Goal: Information Seeking & Learning: Learn about a topic

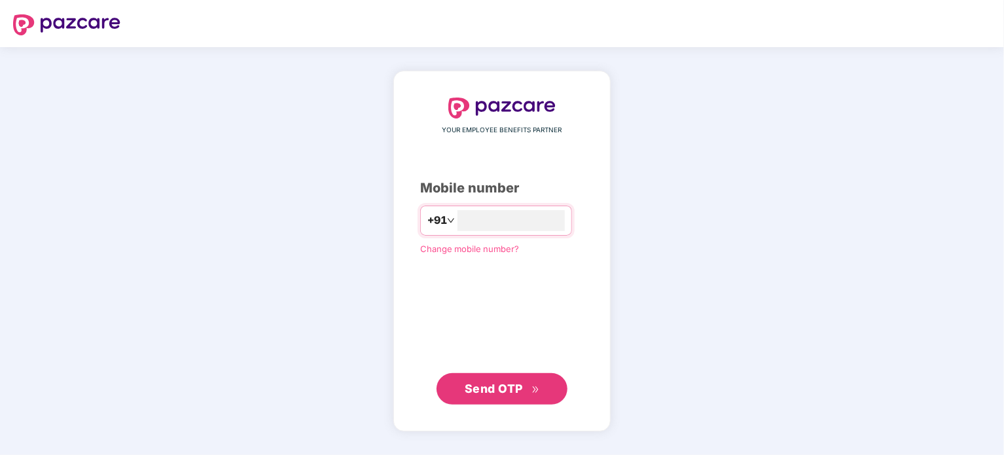
type input "**********"
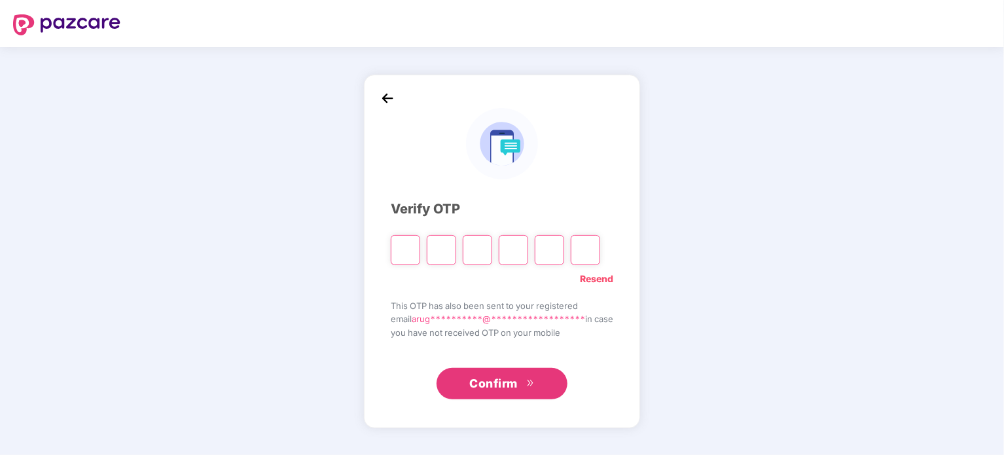
type input "*"
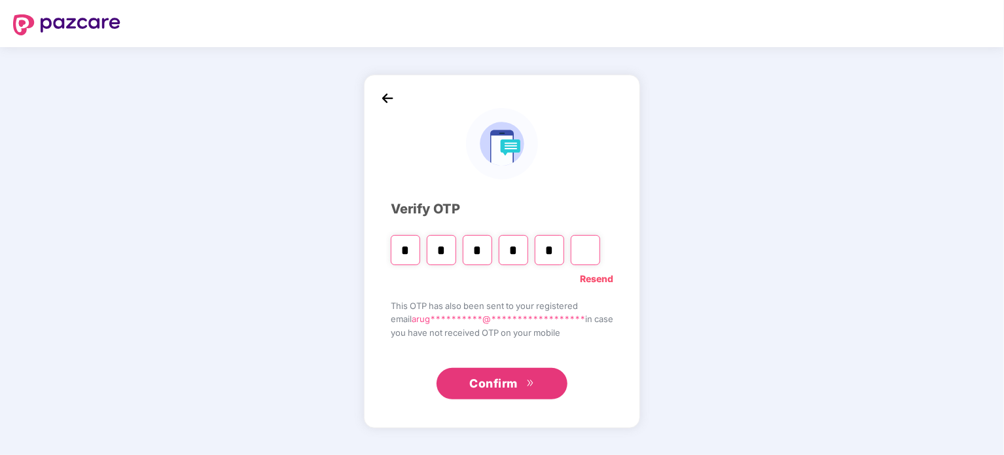
type input "*"
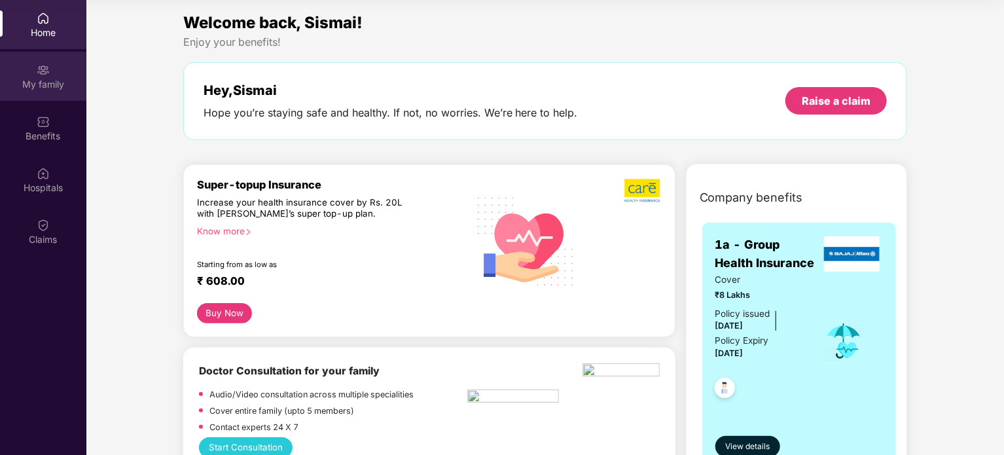
click at [27, 78] on div "My family" at bounding box center [43, 84] width 86 height 13
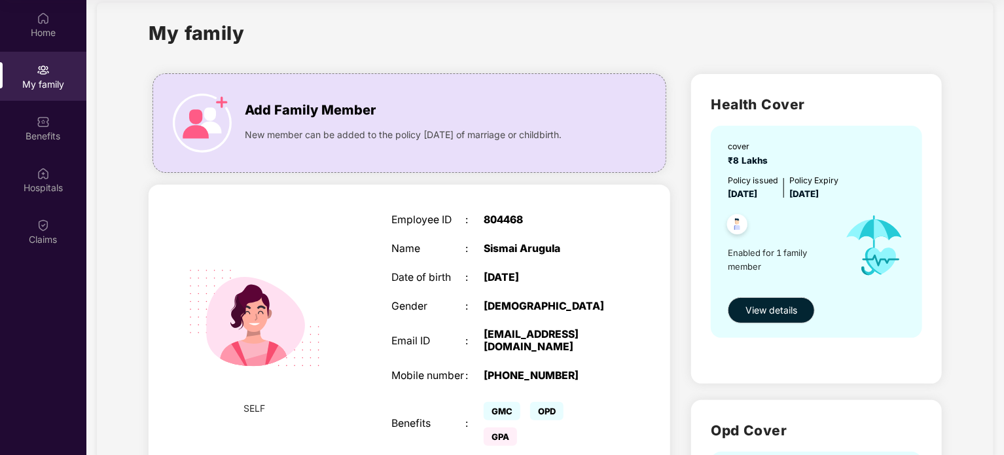
scroll to position [20, 0]
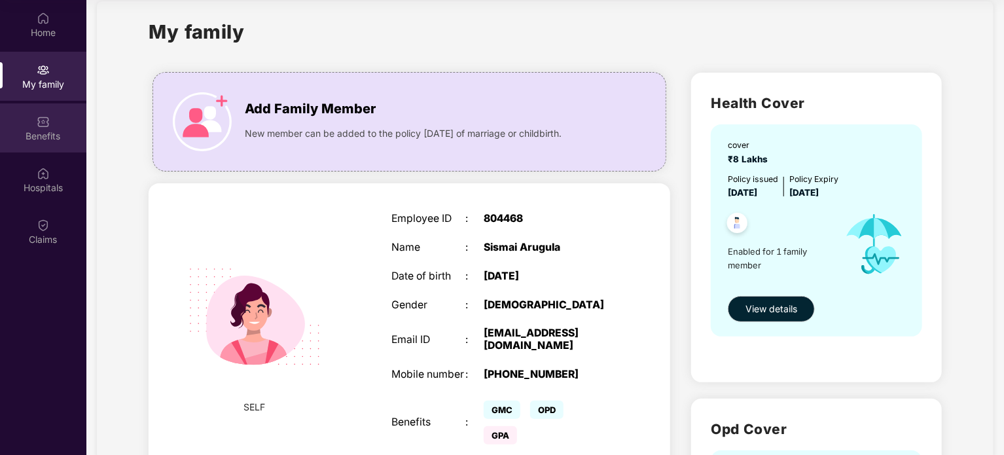
click at [40, 130] on div "Benefits" at bounding box center [43, 136] width 86 height 13
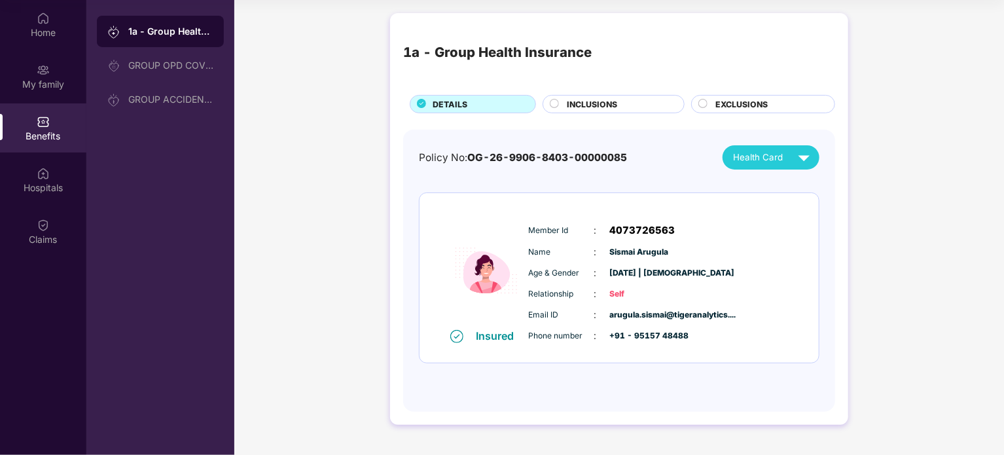
click at [586, 99] on span "INCLUSIONS" at bounding box center [592, 104] width 50 height 12
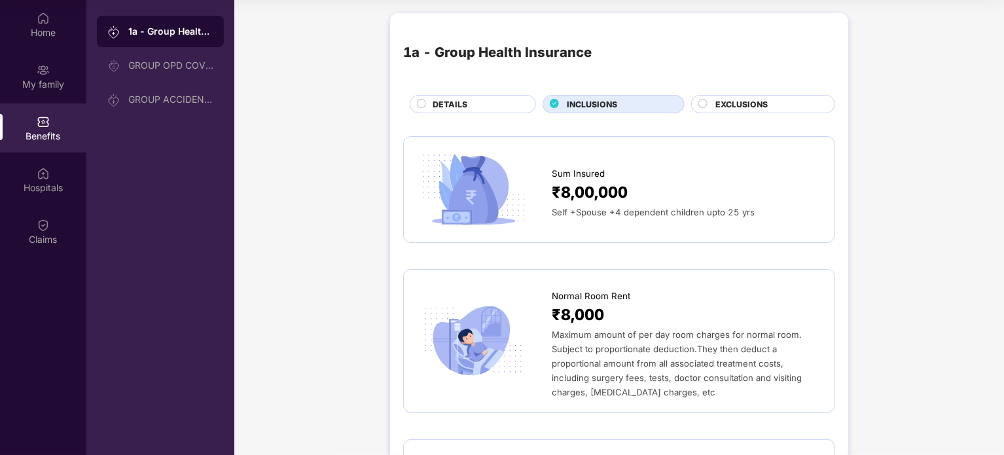
click at [740, 109] on span "EXCLUSIONS" at bounding box center [741, 104] width 52 height 12
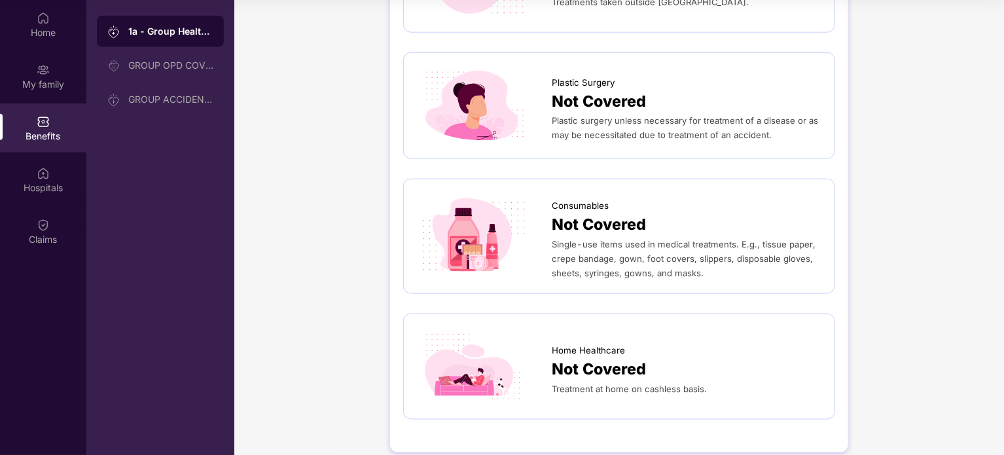
scroll to position [728, 0]
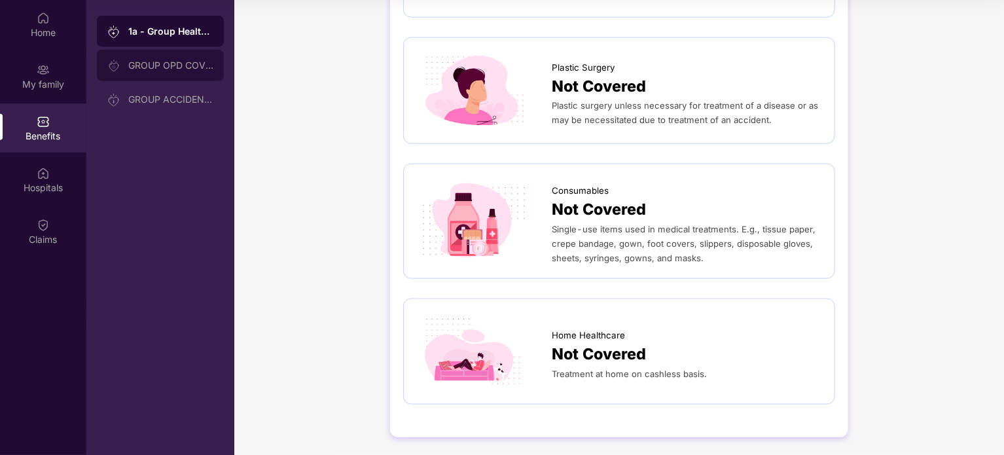
click at [150, 55] on div "GROUP OPD COVER" at bounding box center [160, 65] width 127 height 31
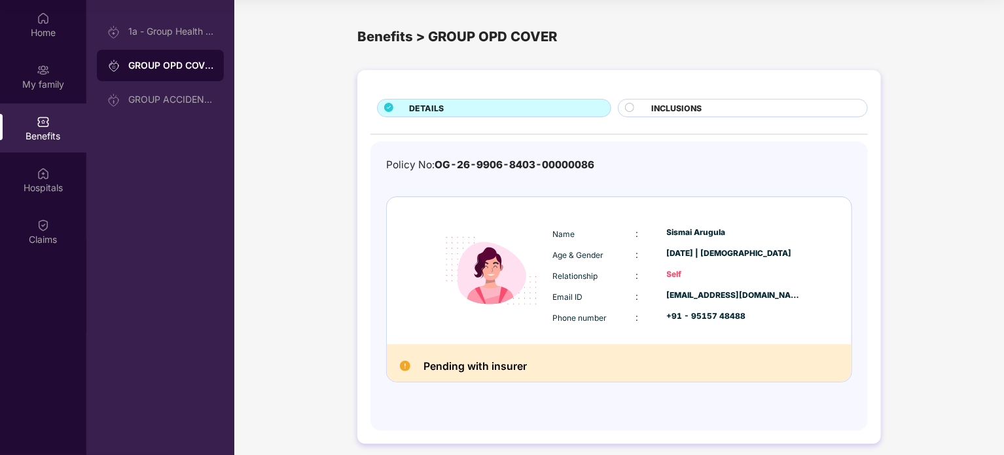
click at [659, 113] on span "INCLUSIONS" at bounding box center [676, 108] width 50 height 12
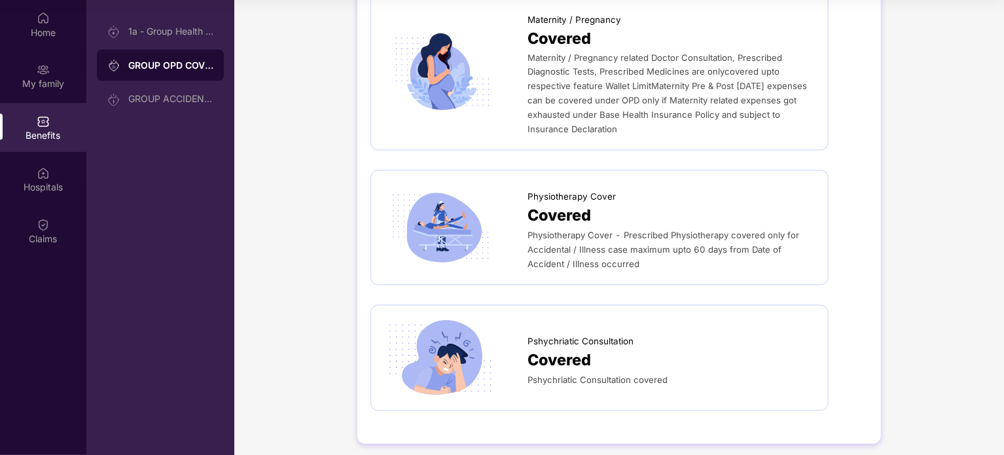
scroll to position [1181, 0]
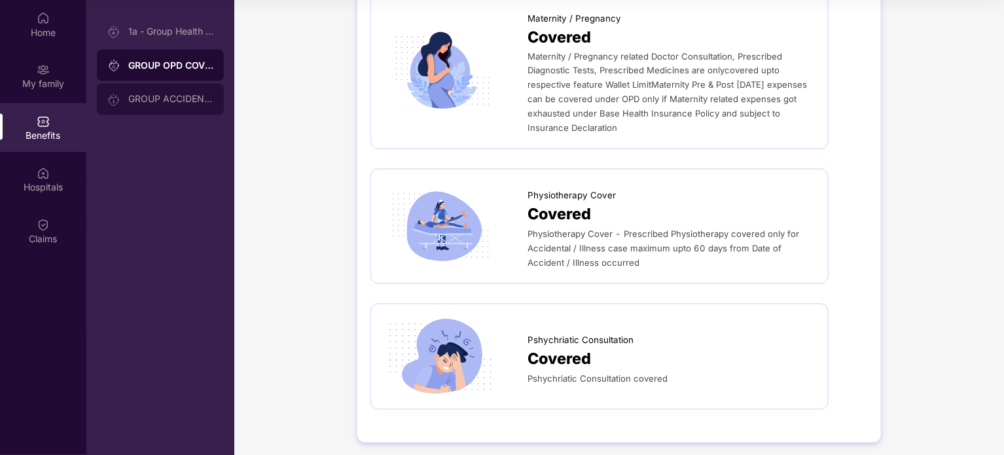
click at [139, 111] on div "GROUP ACCIDENTAL INSURANCE" at bounding box center [160, 99] width 127 height 31
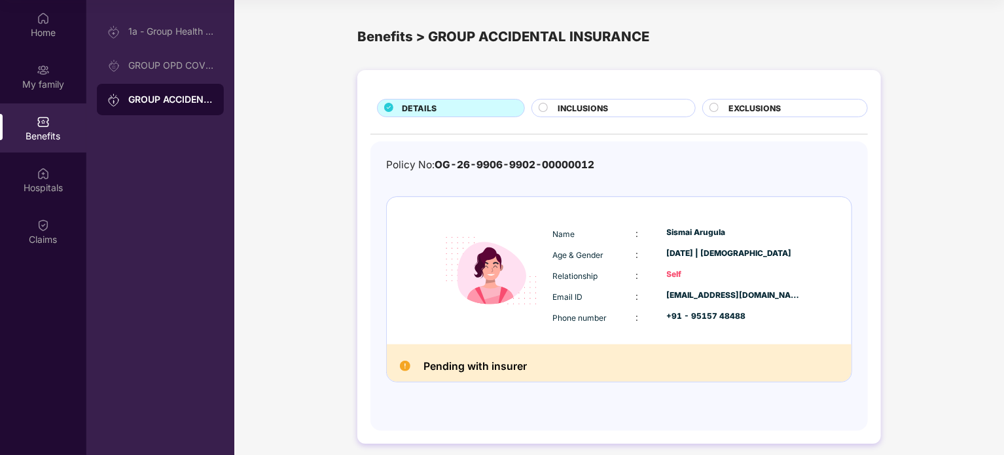
click at [623, 102] on div "INCLUSIONS" at bounding box center [619, 109] width 137 height 14
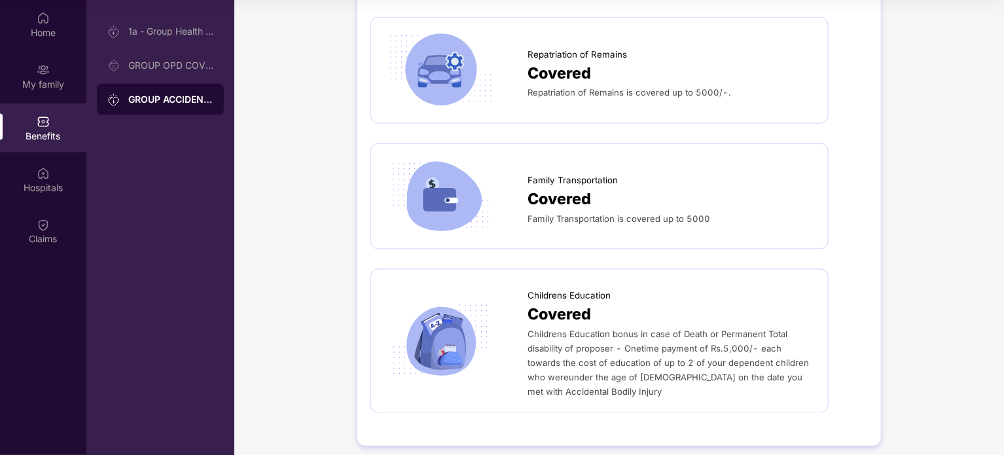
scroll to position [1032, 0]
click at [80, 185] on div "Hospitals" at bounding box center [43, 187] width 86 height 13
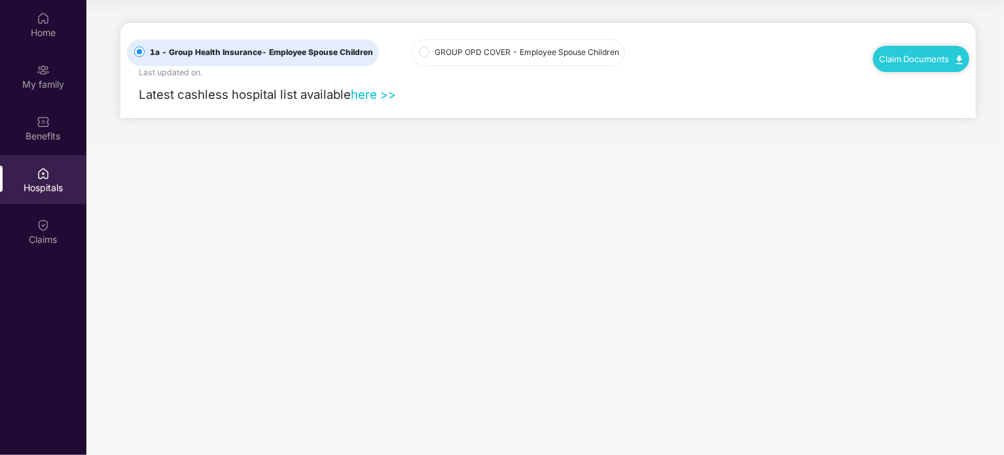
click at [390, 96] on link "here >>" at bounding box center [373, 94] width 45 height 14
click at [483, 24] on div "GROUP OPD COVER - Employee Spouse Children" at bounding box center [534, 44] width 246 height 43
click at [487, 50] on span "GROUP OPD COVER - Employee Spouse Children" at bounding box center [526, 52] width 195 height 12
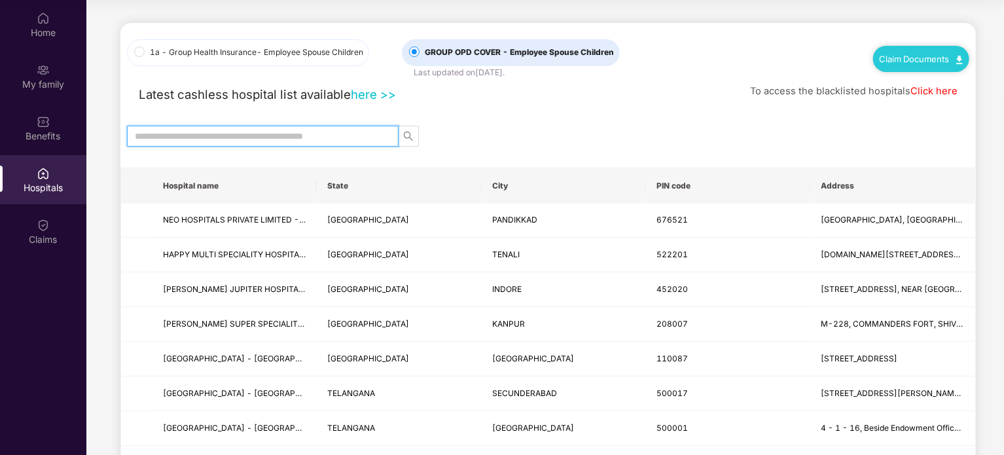
click at [323, 133] on input "text" at bounding box center [257, 136] width 245 height 14
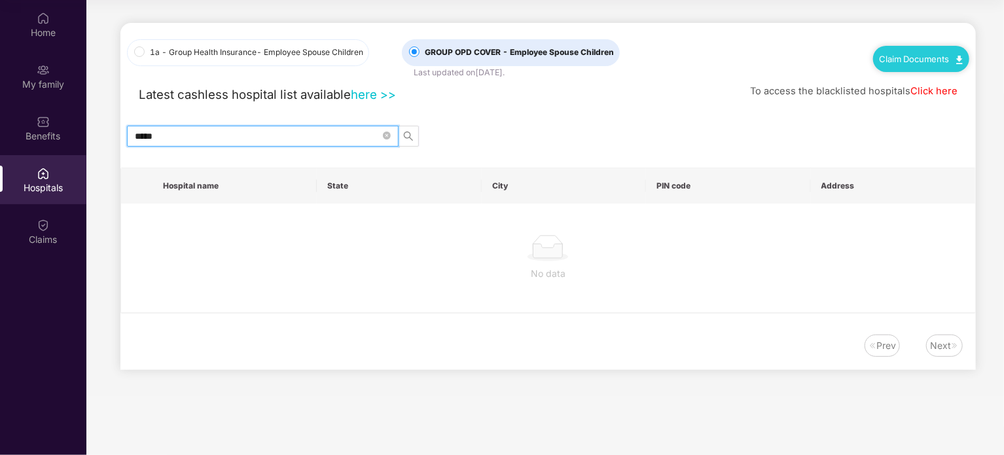
type input "******"
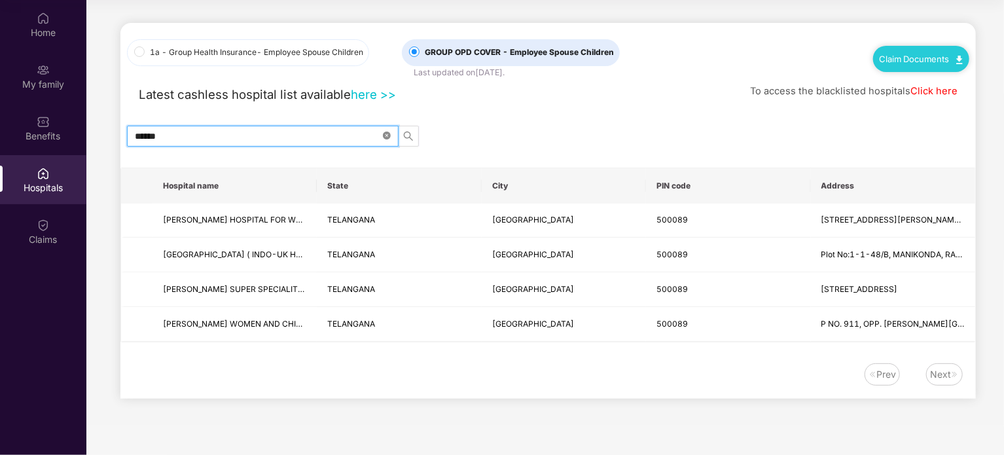
click at [387, 136] on icon "close-circle" at bounding box center [387, 135] width 8 height 8
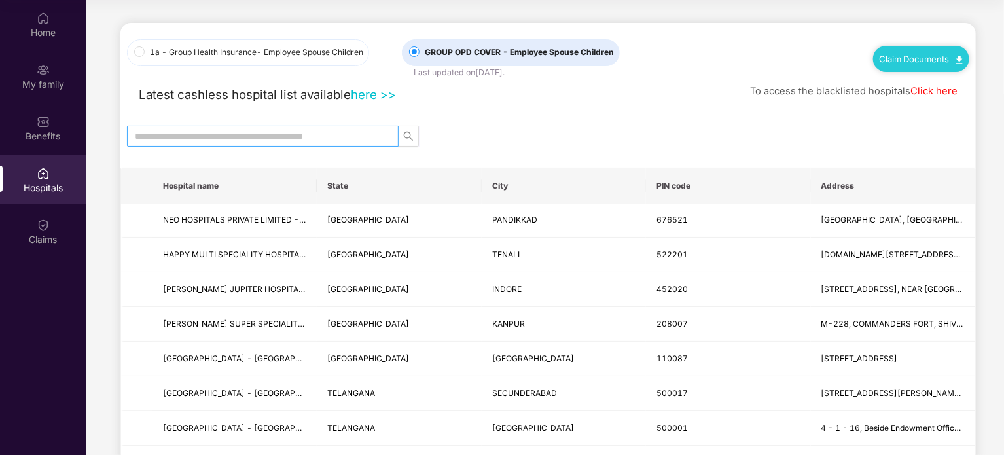
click at [351, 143] on span at bounding box center [262, 136] width 271 height 21
click at [351, 132] on input "text" at bounding box center [257, 136] width 245 height 14
type input "*********"
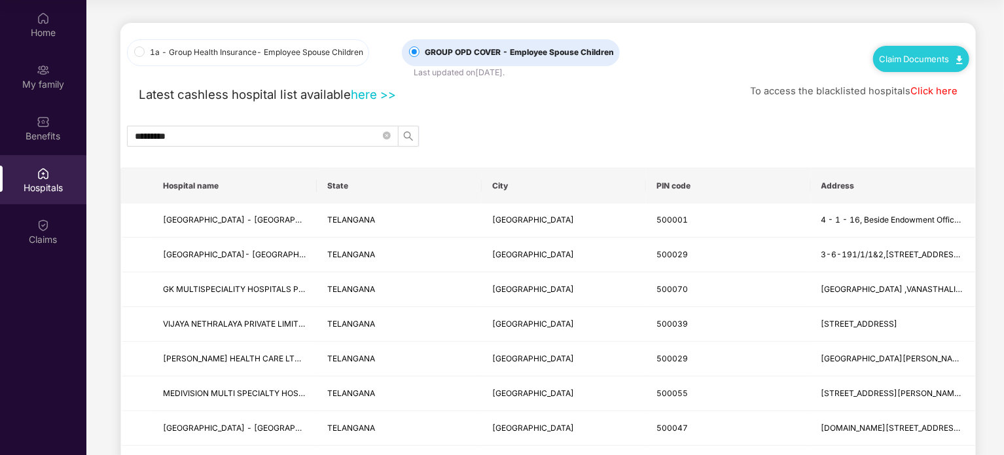
click at [330, 57] on span "- Employee Spouse Children" at bounding box center [309, 52] width 107 height 10
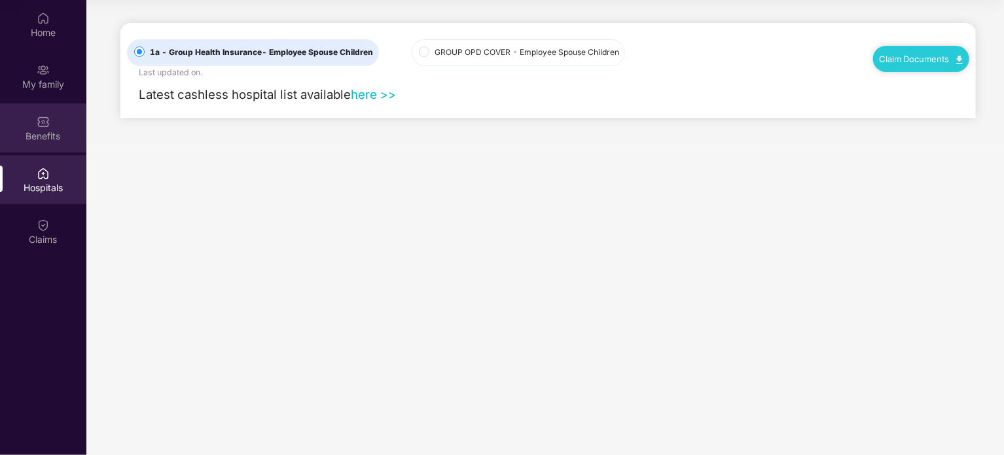
click at [53, 133] on div "Benefits" at bounding box center [43, 136] width 86 height 13
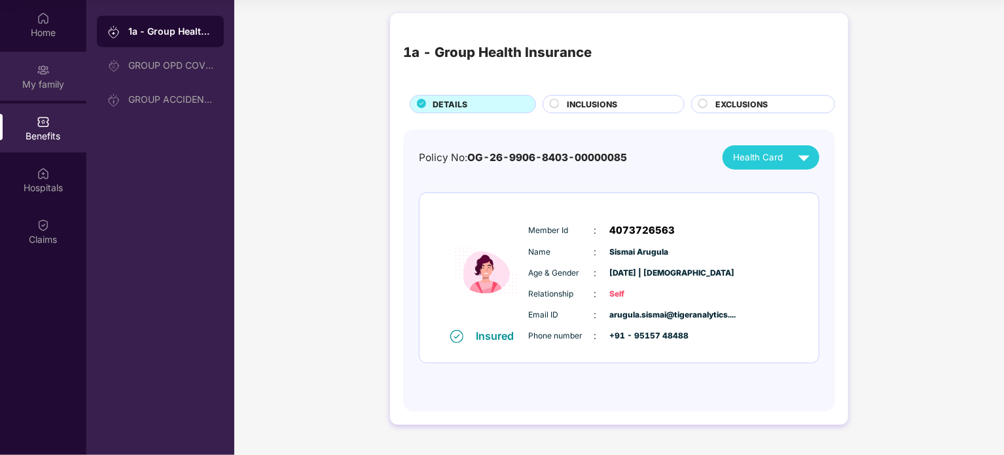
click at [43, 83] on div "My family" at bounding box center [43, 84] width 86 height 13
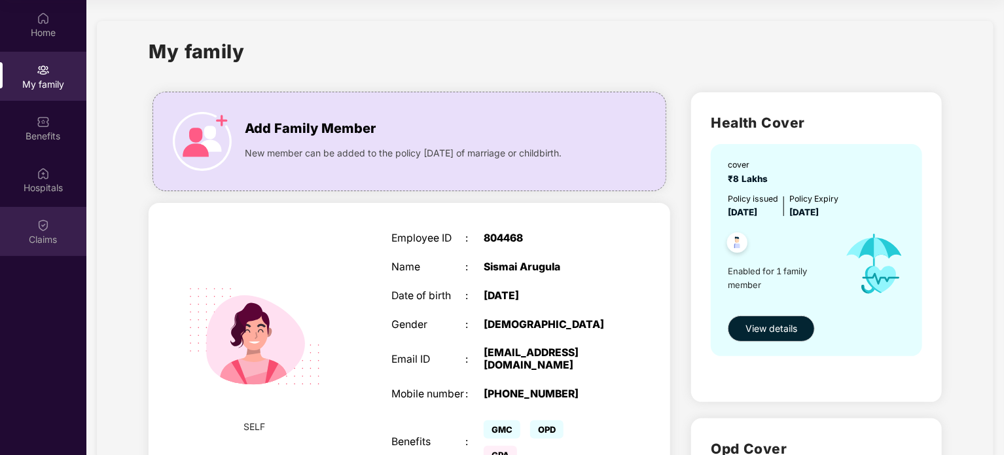
click at [63, 217] on div "Claims" at bounding box center [43, 231] width 86 height 49
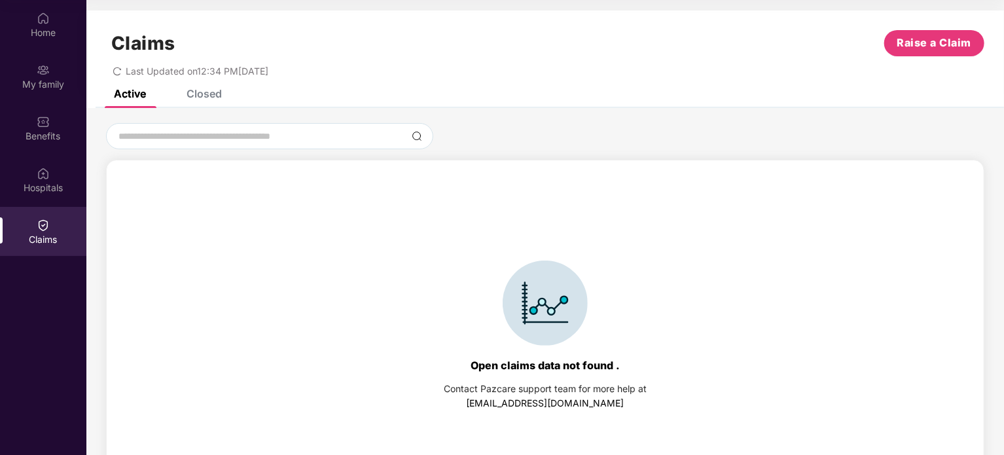
click at [204, 90] on div "Closed" at bounding box center [203, 93] width 35 height 13
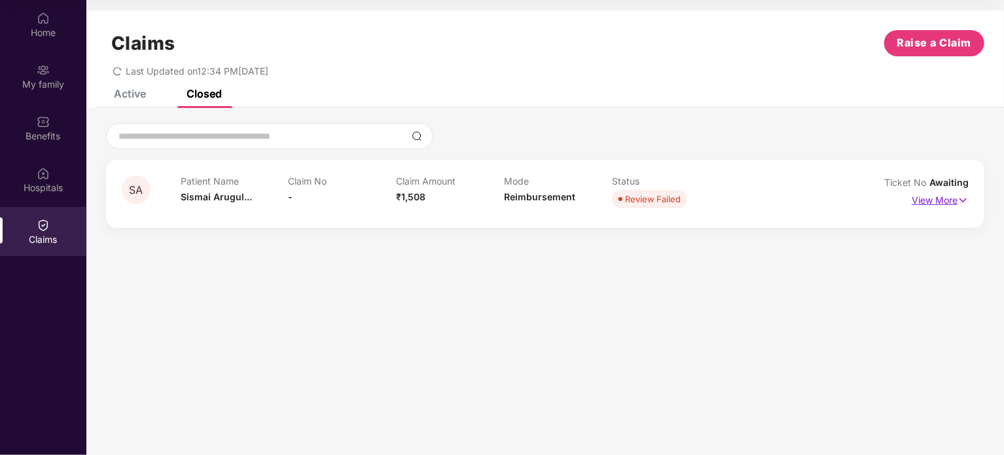
click at [932, 196] on p "View More" at bounding box center [939, 199] width 57 height 18
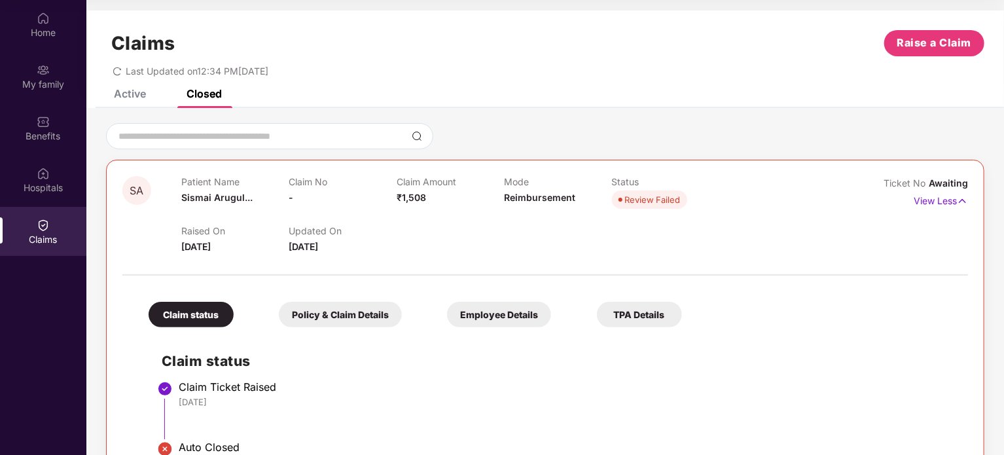
click at [135, 91] on div "Active" at bounding box center [130, 93] width 32 height 13
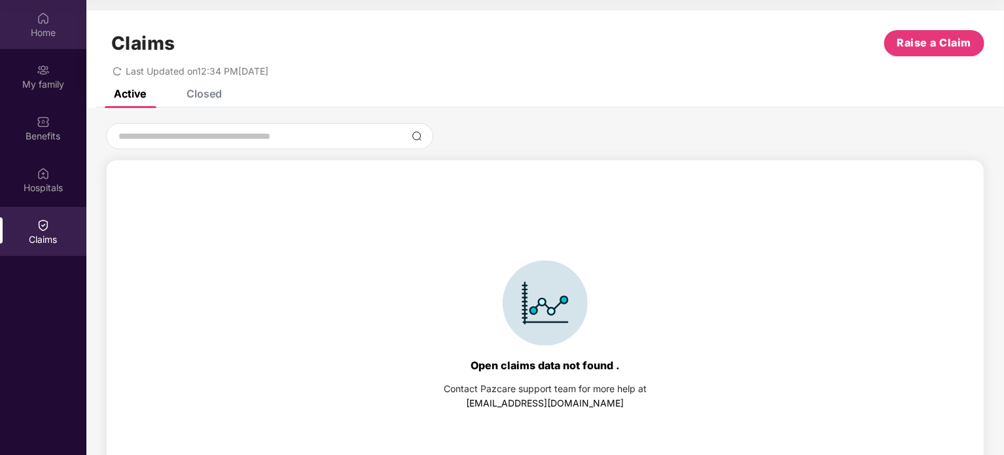
click at [23, 27] on div "Home" at bounding box center [43, 32] width 86 height 13
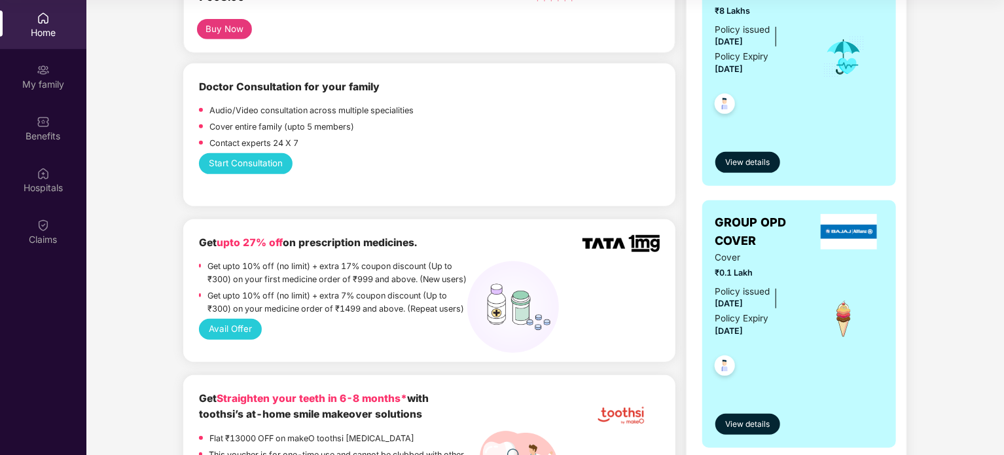
scroll to position [285, 0]
click at [256, 159] on button "Start Consultation" at bounding box center [246, 162] width 94 height 21
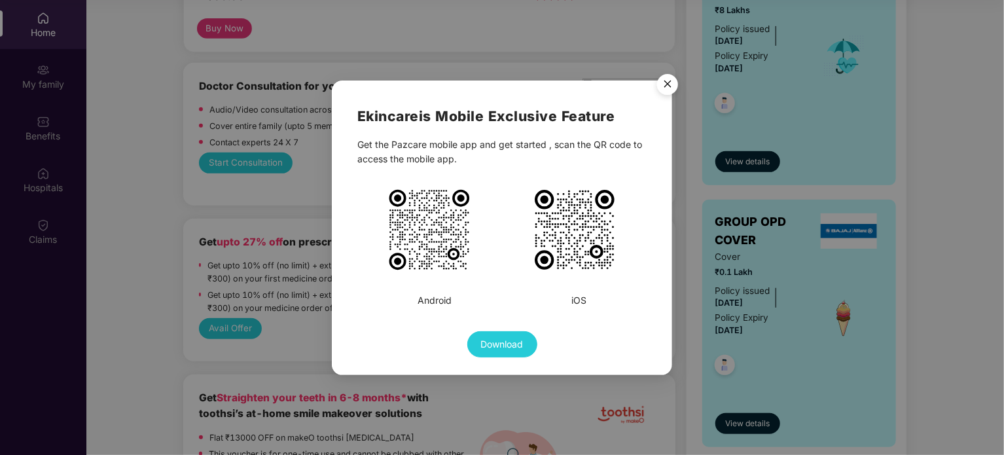
click at [673, 80] on img "Close" at bounding box center [667, 86] width 37 height 37
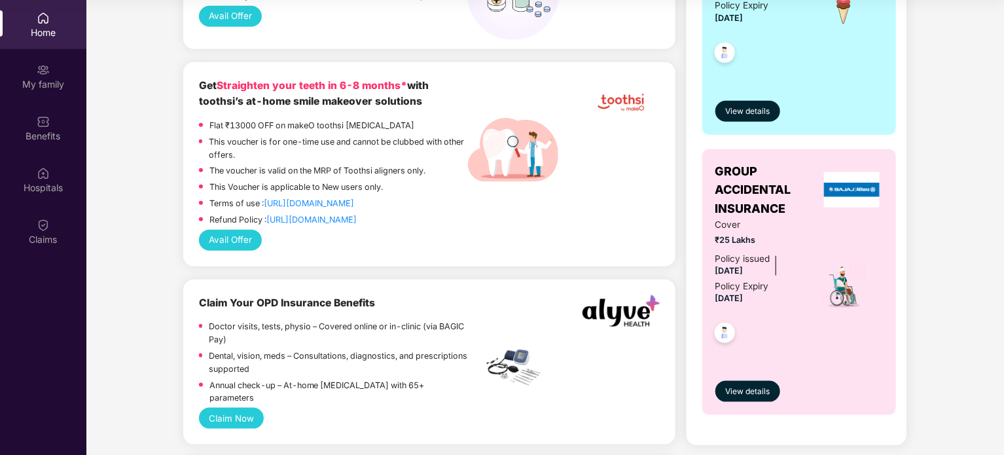
scroll to position [597, 0]
click at [227, 415] on button "Claim Now" at bounding box center [231, 418] width 65 height 21
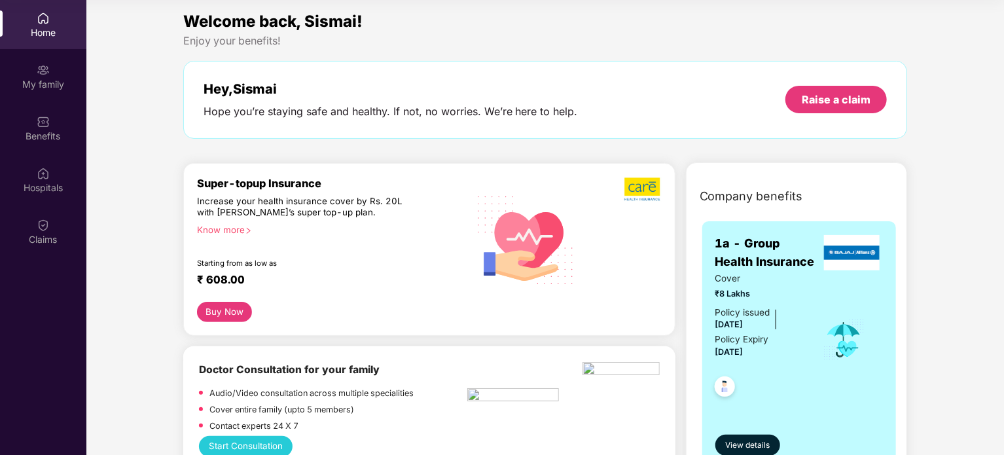
scroll to position [0, 0]
